Goal: Ask a question

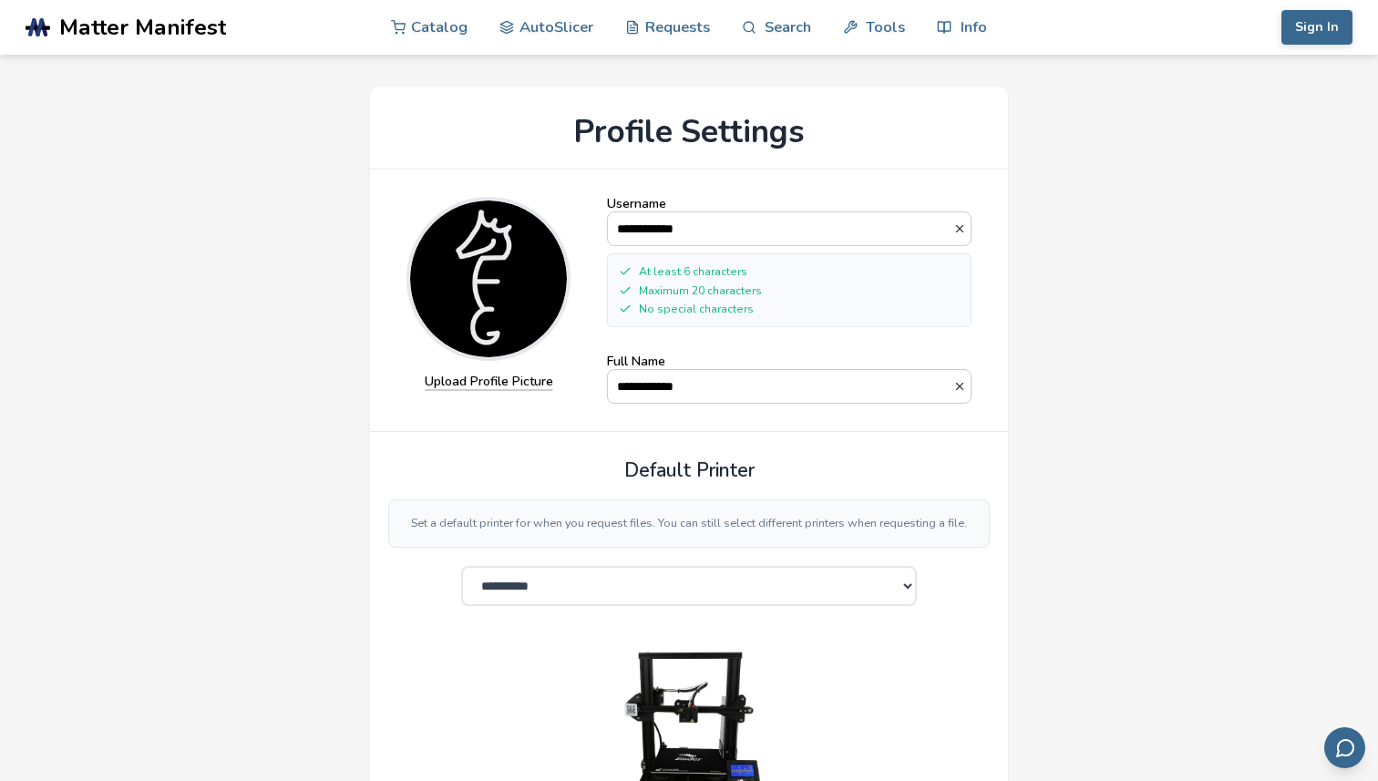
select select "**********"
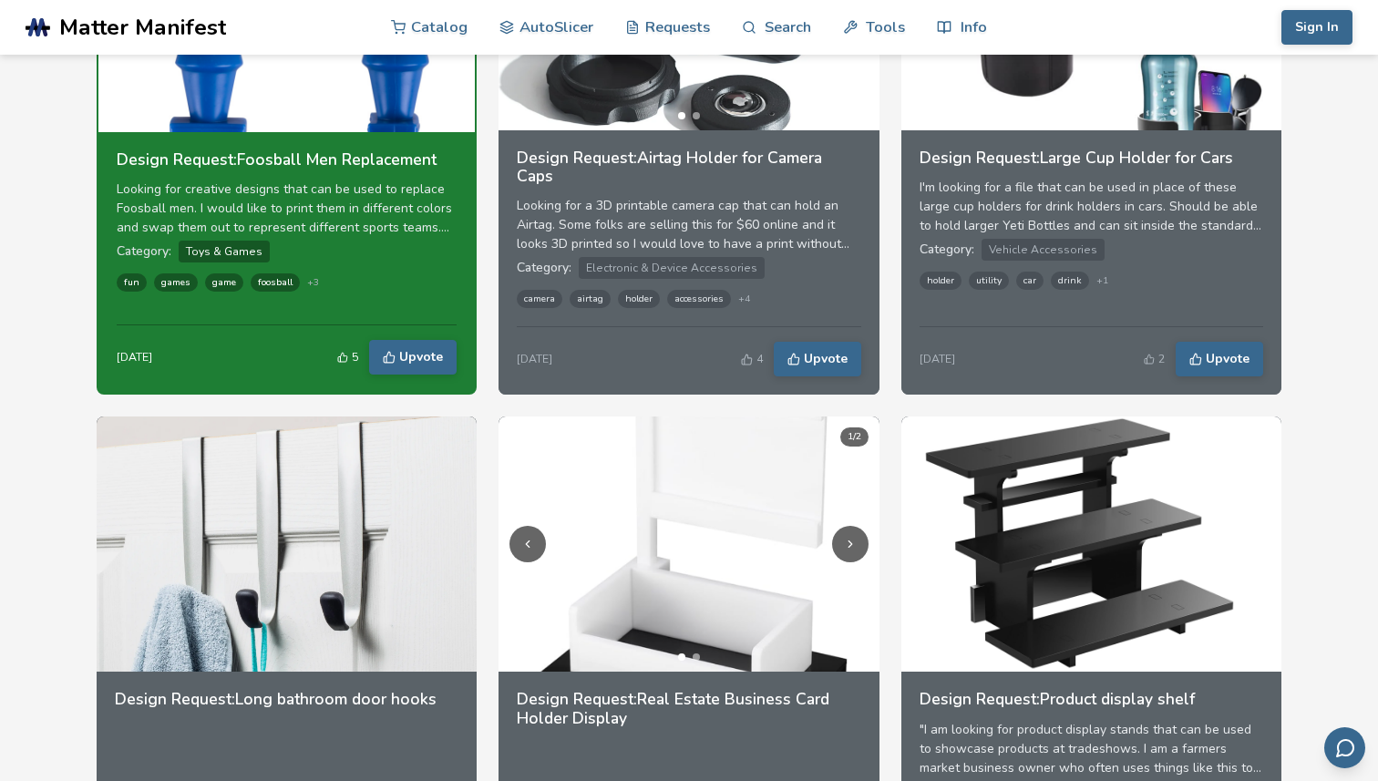
scroll to position [555, 0]
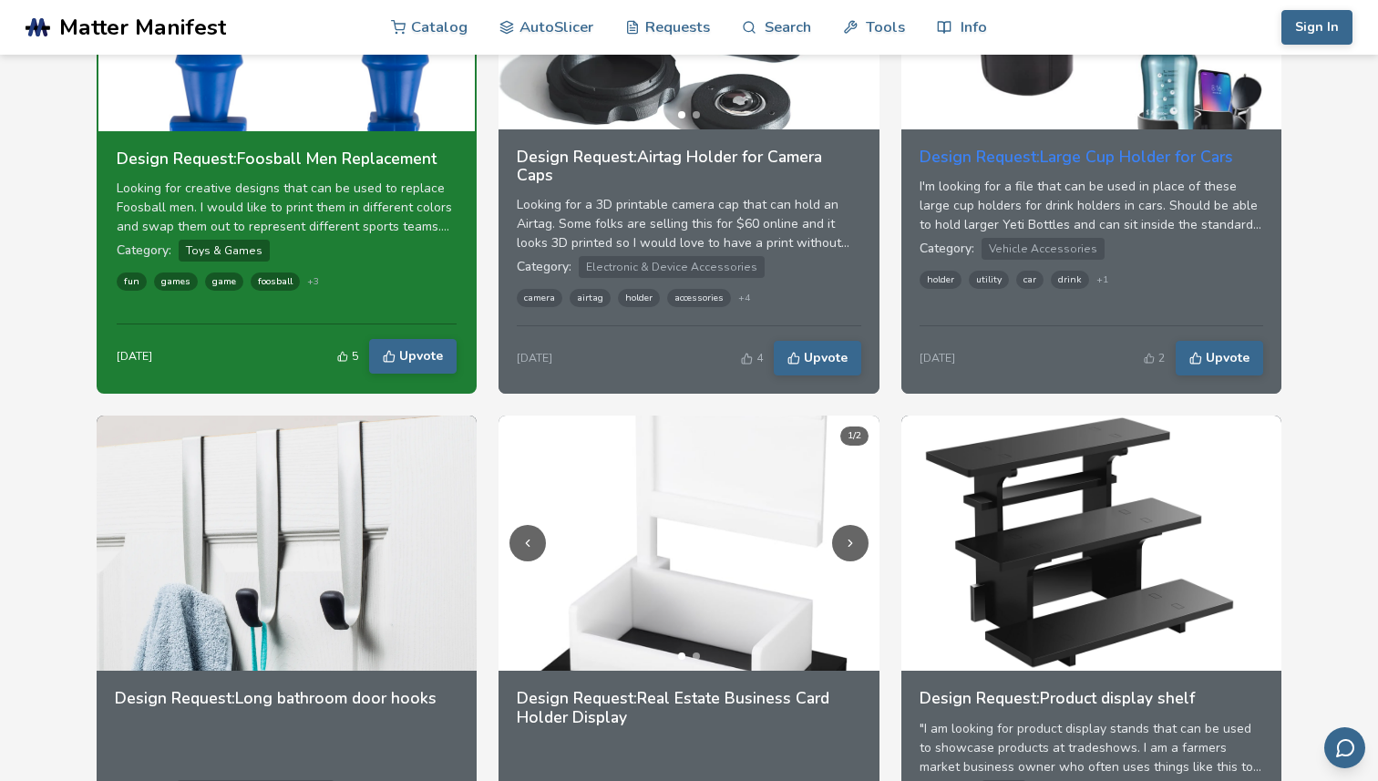
click at [996, 164] on h3 "Design Request: Large Cup Holder for Cars" at bounding box center [1092, 157] width 344 height 18
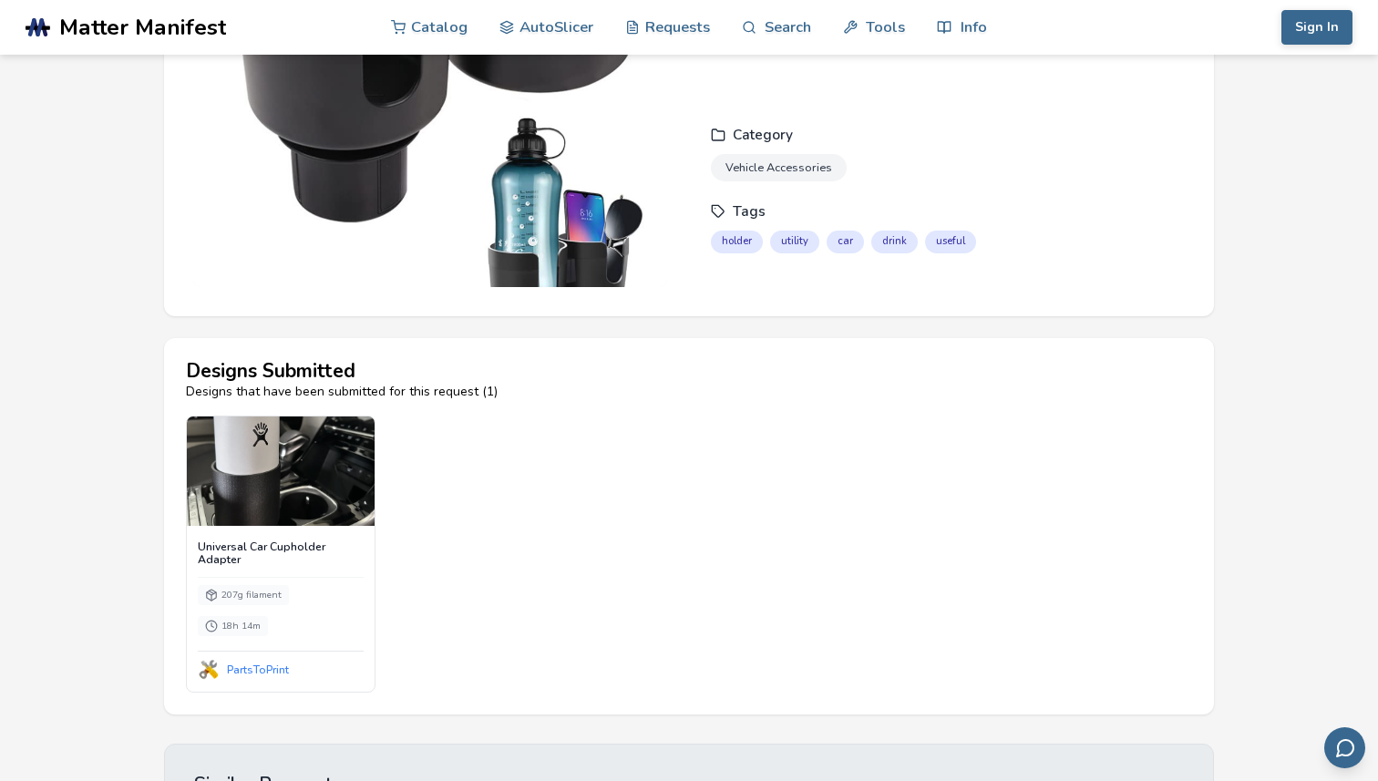
scroll to position [243, 0]
